Goal: Information Seeking & Learning: Check status

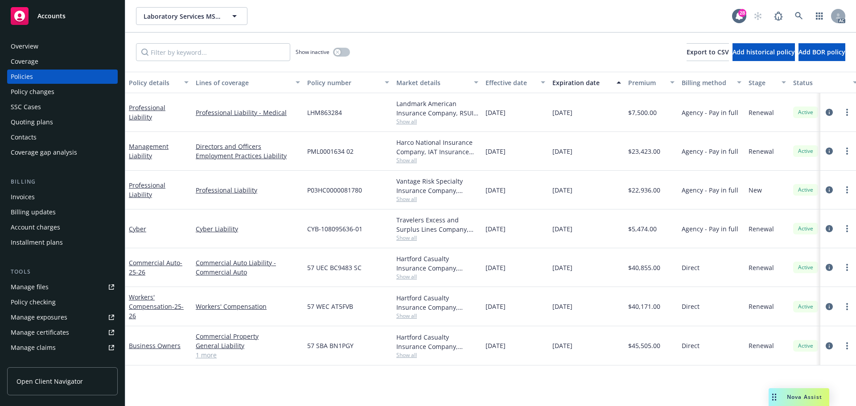
click at [773, 394] on icon "Drag to move" at bounding box center [775, 397] width 4 height 7
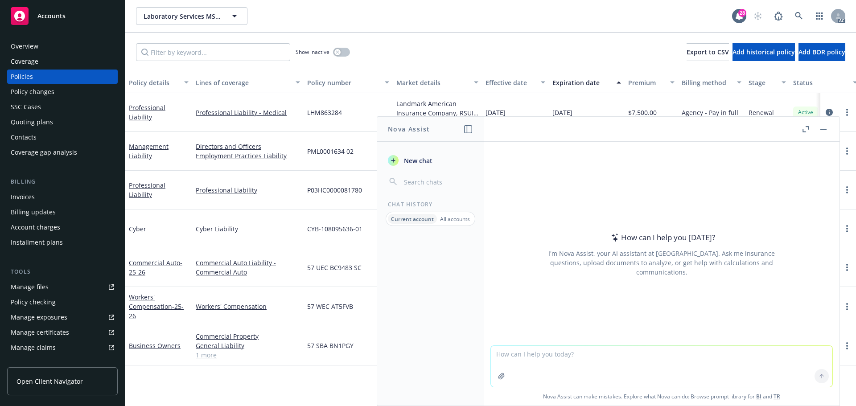
click at [565, 366] on textarea at bounding box center [662, 366] width 342 height 41
paste textarea "According to the insured's email, Payment has been processed, it should arrive …"
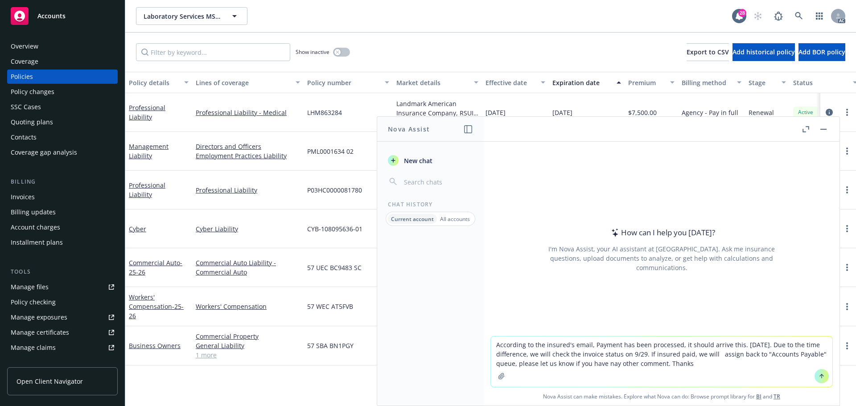
click at [494, 346] on textarea "According to the insured's email, Payment has been processed, it should arrive …" at bounding box center [662, 362] width 342 height 50
type textarea "REVISE According to the insured's email, Payment has been processed, it should …"
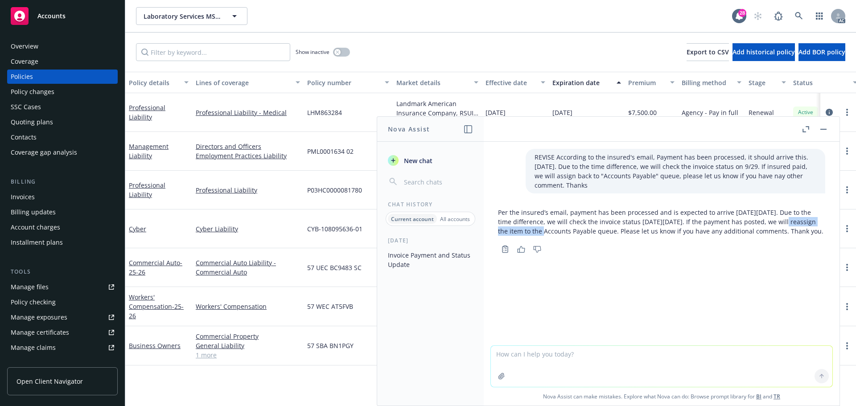
drag, startPoint x: 767, startPoint y: 221, endPoint x: 532, endPoint y: 233, distance: 235.3
click at [532, 233] on p "Per the insured’s email, payment has been processed and is expected to arrive […" at bounding box center [661, 222] width 327 height 28
copy p "If the payment has posted,"
click at [568, 254] on div "Copy to clipboard Thumbs up Thumbs down" at bounding box center [661, 249] width 327 height 12
drag, startPoint x: 768, startPoint y: 220, endPoint x: 533, endPoint y: 231, distance: 235.3
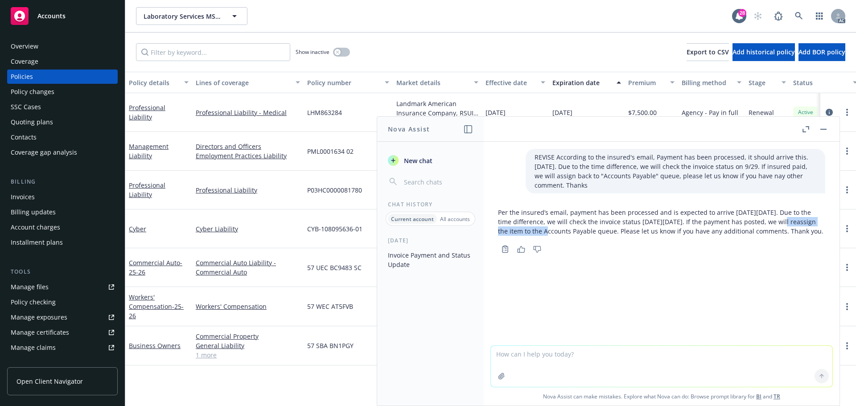
click at [533, 231] on p "Per the insured’s email, payment has been processed and is expected to arrive […" at bounding box center [661, 222] width 327 height 28
copy p "If the payment has posted,"
